Goal: Find specific page/section: Find specific page/section

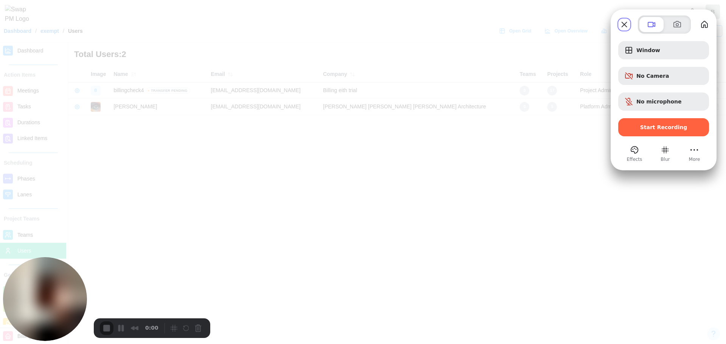
click at [679, 131] on div "Start Recording" at bounding box center [663, 127] width 91 height 18
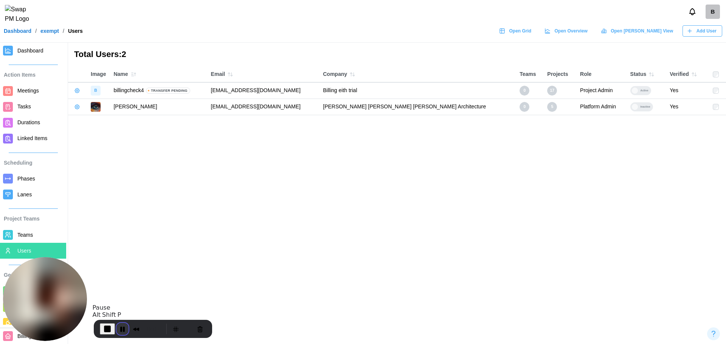
click at [121, 331] on button "Pause Recording" at bounding box center [122, 329] width 12 height 12
click at [118, 324] on button "Play Recording" at bounding box center [120, 329] width 15 height 11
click at [118, 324] on button "Pause Recording" at bounding box center [122, 329] width 12 height 12
click at [119, 328] on span "Play Recording" at bounding box center [120, 329] width 9 height 9
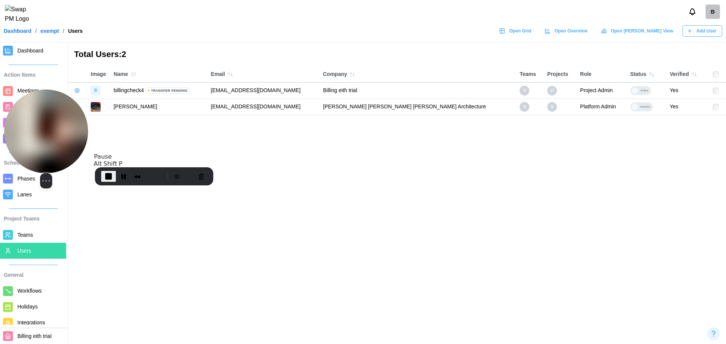
drag, startPoint x: 72, startPoint y: 294, endPoint x: 72, endPoint y: 140, distance: 153.5
click at [73, 140] on img at bounding box center [46, 132] width 84 height 84
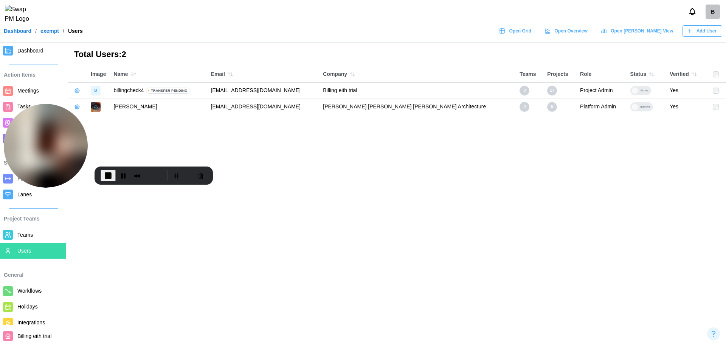
scroll to position [46, 0]
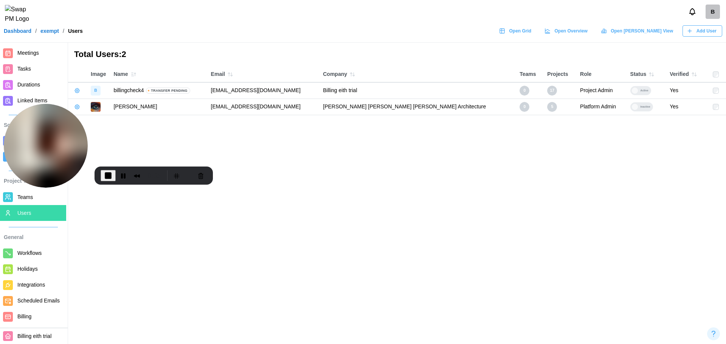
click at [33, 316] on span "Billing" at bounding box center [40, 316] width 46 height 9
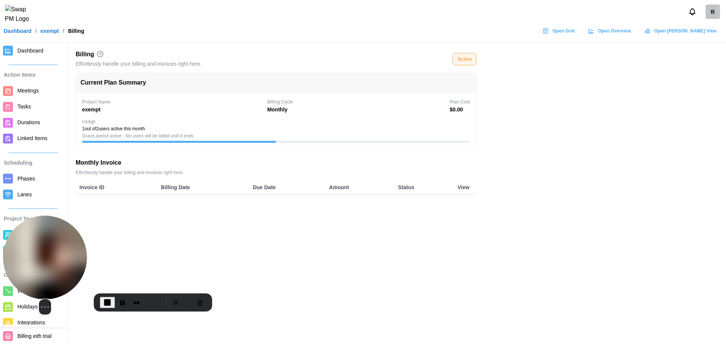
drag, startPoint x: 71, startPoint y: 131, endPoint x: 66, endPoint y: 266, distance: 135.4
click at [66, 266] on img at bounding box center [45, 258] width 84 height 84
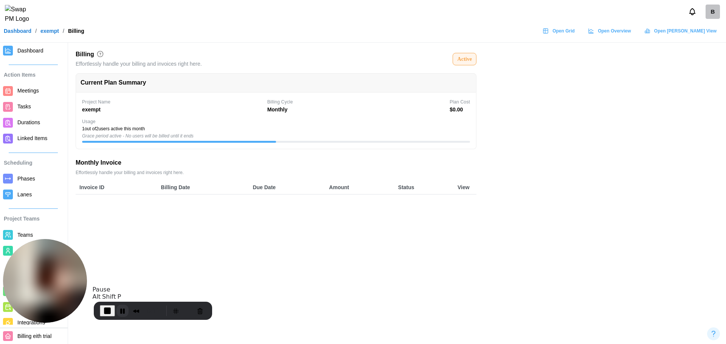
click at [118, 316] on button "Pause Recording" at bounding box center [122, 311] width 12 height 12
click at [126, 310] on button "Play Recording" at bounding box center [120, 310] width 15 height 11
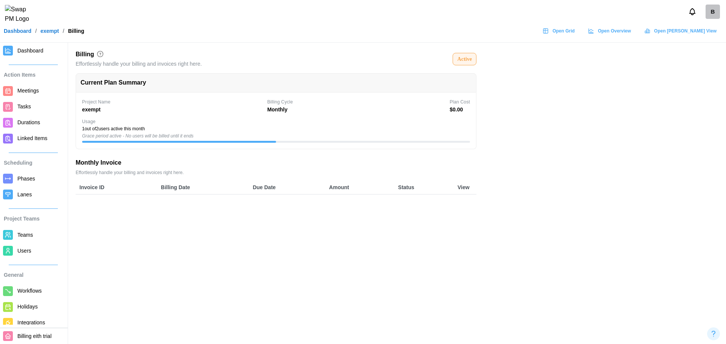
click at [26, 34] on link "Dashboard" at bounding box center [18, 30] width 28 height 5
